Goal: Task Accomplishment & Management: Use online tool/utility

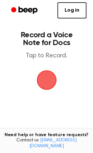
click at [49, 78] on span "button" at bounding box center [46, 80] width 18 height 18
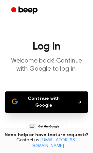
click at [63, 103] on button "Continue with Google" at bounding box center [46, 102] width 82 height 21
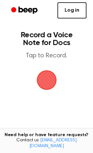
click at [75, 11] on link "Log in" at bounding box center [71, 10] width 29 height 16
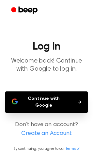
click at [62, 98] on button "Continue with Google" at bounding box center [46, 102] width 82 height 21
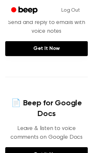
scroll to position [260, 0]
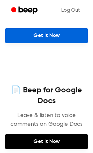
click at [59, 43] on link "Get It Now" at bounding box center [46, 35] width 82 height 15
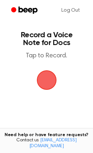
click at [46, 81] on span "button" at bounding box center [46, 80] width 23 height 23
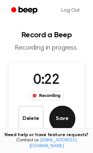
click at [59, 120] on button "Save" at bounding box center [62, 119] width 26 height 26
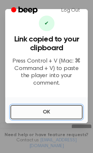
click at [56, 111] on button "OK" at bounding box center [46, 112] width 72 height 14
